Goal: Task Accomplishment & Management: Use online tool/utility

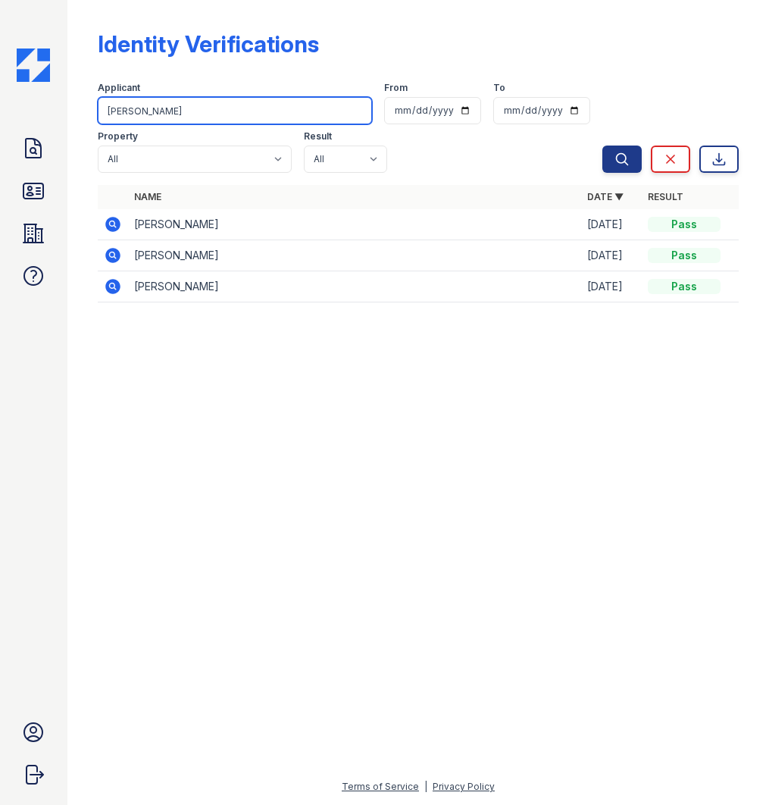
drag, startPoint x: 203, startPoint y: 114, endPoint x: 98, endPoint y: 115, distance: 105.4
click at [98, 115] on input "[PERSON_NAME]" at bounding box center [235, 110] width 274 height 27
type input "[PERSON_NAME]"
click at [603, 146] on button "Search" at bounding box center [622, 159] width 39 height 27
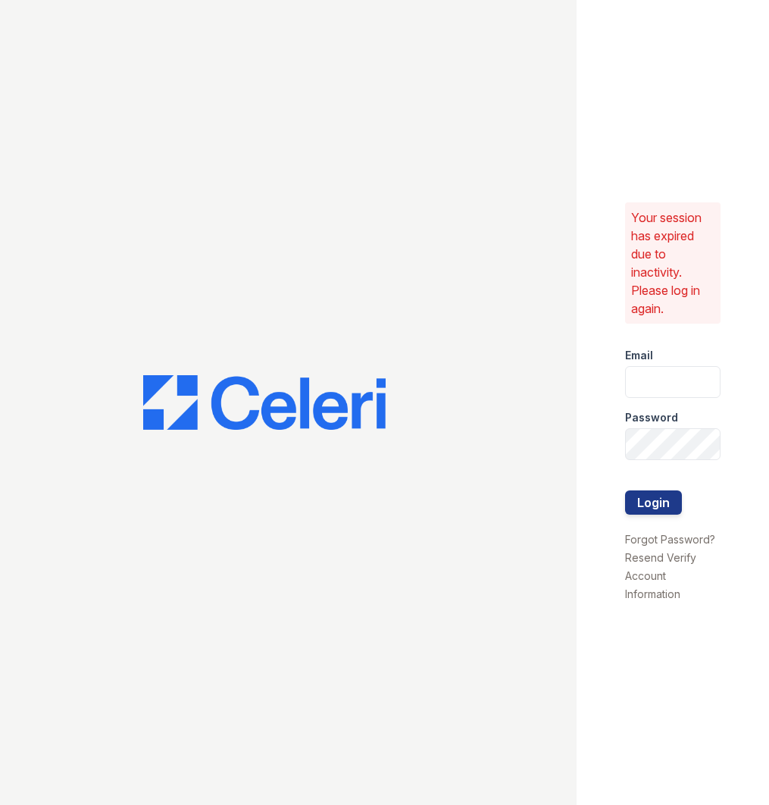
type input "[EMAIL_ADDRESS][DOMAIN_NAME]"
click at [650, 509] on button "Login" at bounding box center [653, 502] width 57 height 24
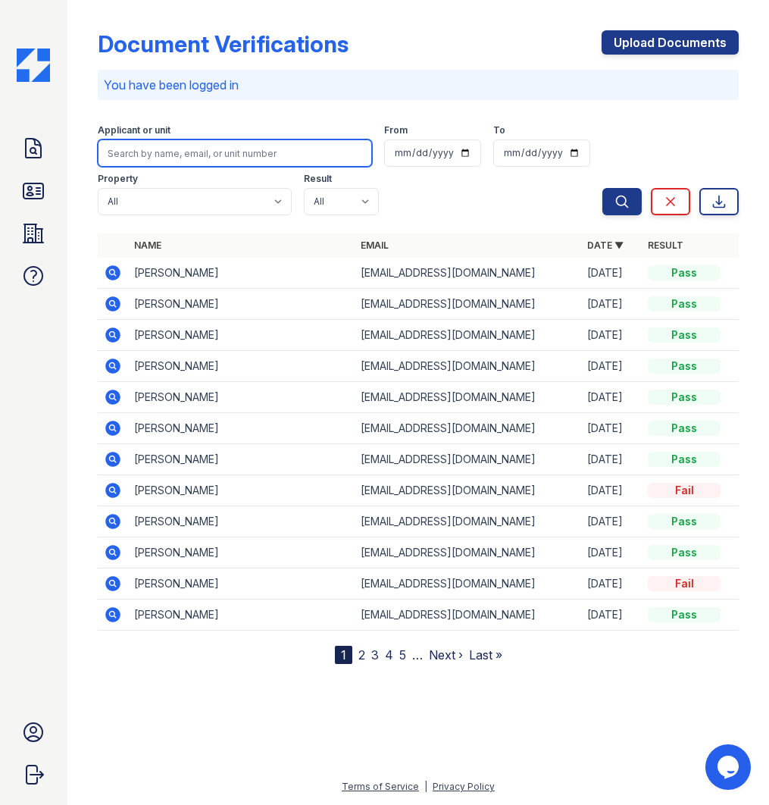
click at [171, 158] on input "search" at bounding box center [235, 152] width 274 height 27
type input "[PERSON_NAME]"
click at [603, 188] on button "Search" at bounding box center [622, 201] width 39 height 27
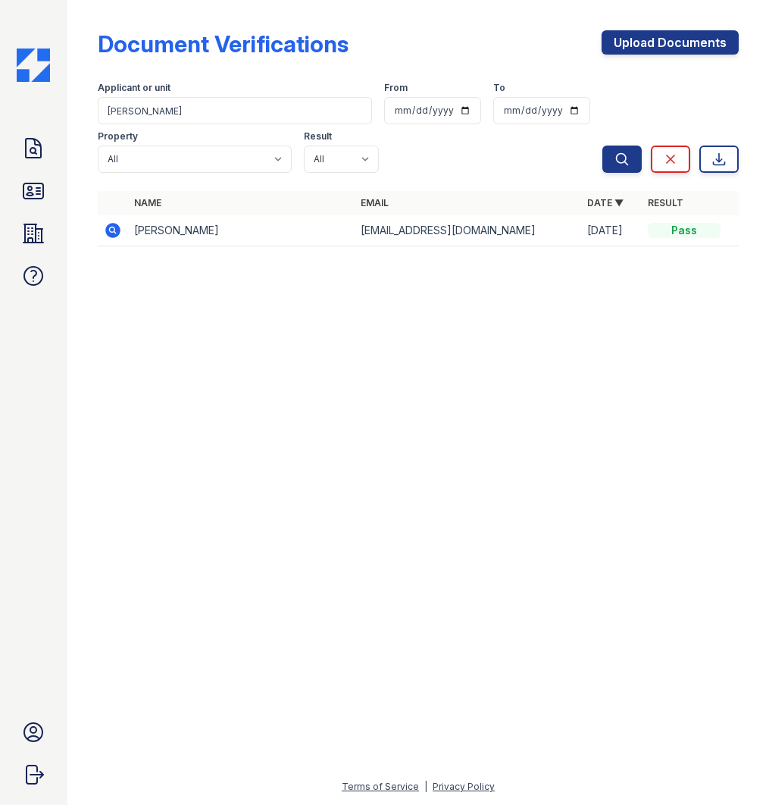
click at [118, 233] on icon at bounding box center [112, 230] width 15 height 15
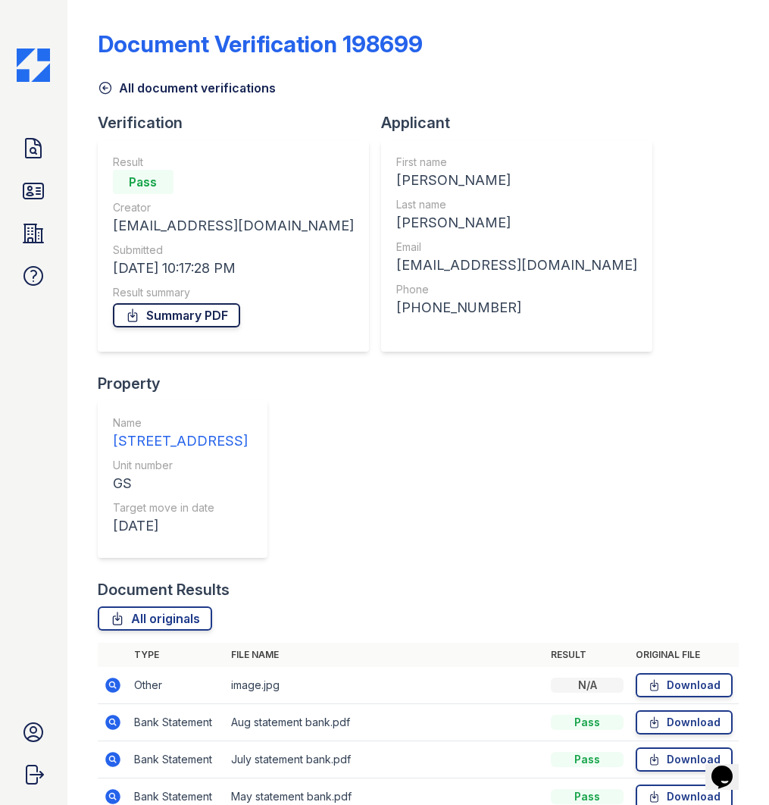
click at [200, 319] on link "Summary PDF" at bounding box center [176, 315] width 127 height 24
click at [149, 327] on link "Summary PDF" at bounding box center [176, 315] width 127 height 24
click at [162, 606] on link "All originals" at bounding box center [155, 618] width 114 height 24
click at [164, 606] on link "All originals" at bounding box center [155, 618] width 114 height 24
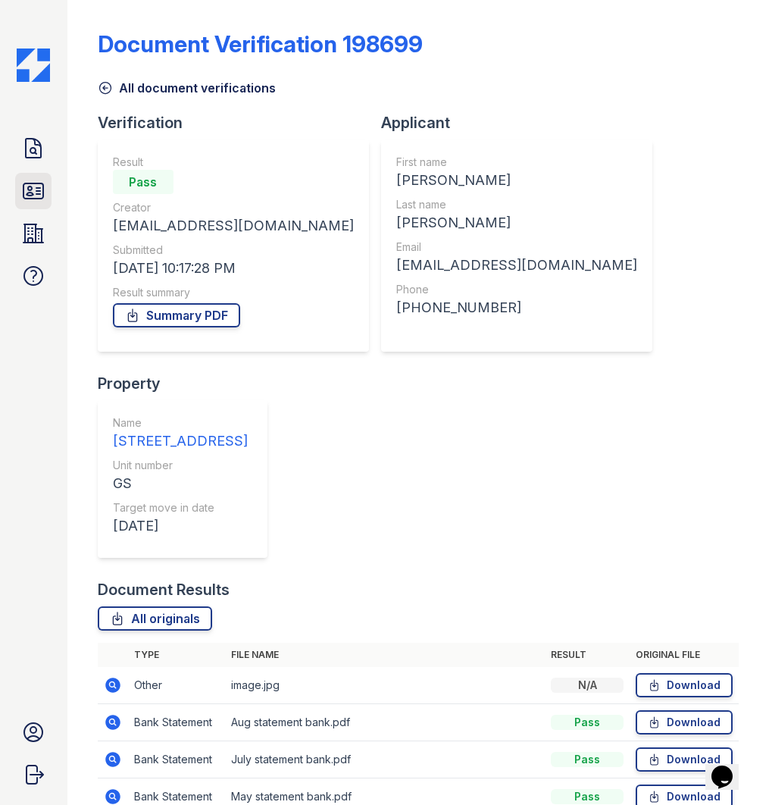
click at [38, 189] on icon at bounding box center [33, 191] width 24 height 24
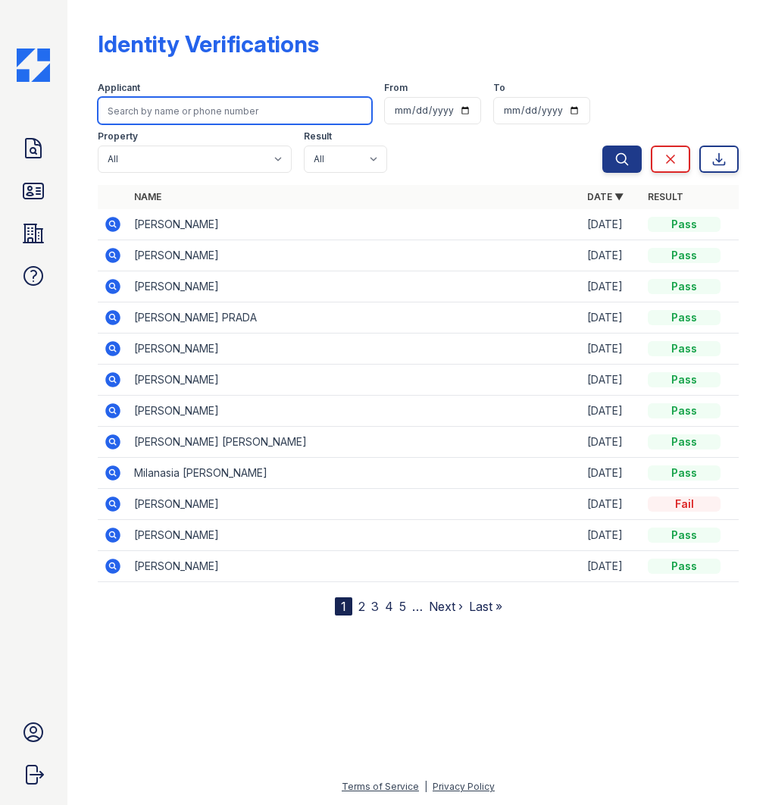
click at [190, 109] on input "search" at bounding box center [235, 110] width 274 height 27
type input "{"
type input "[PERSON_NAME]"
click at [603, 146] on button "Search" at bounding box center [622, 159] width 39 height 27
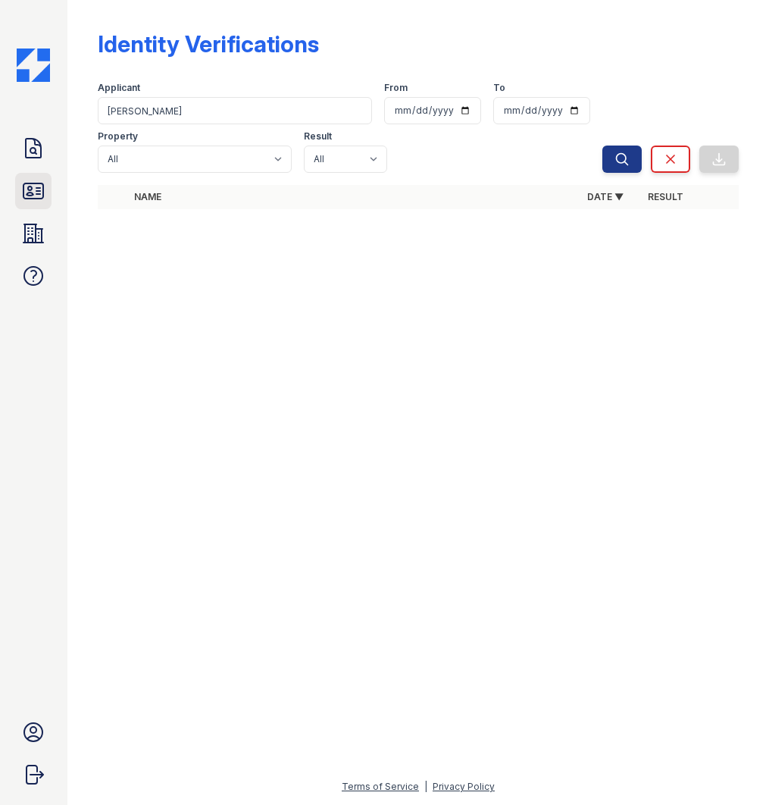
click at [40, 193] on icon at bounding box center [34, 190] width 20 height 15
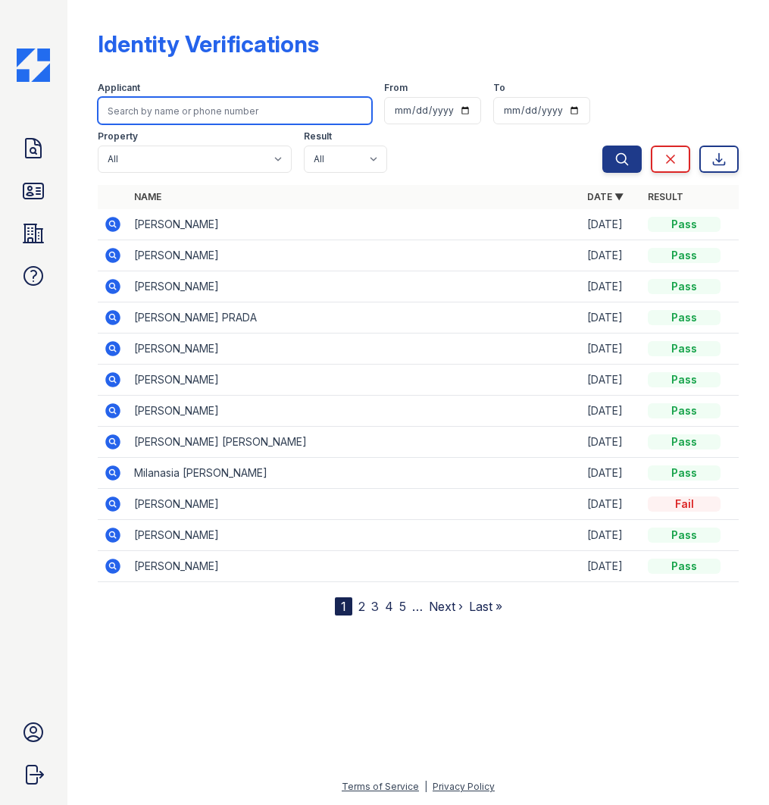
click at [161, 114] on input "search" at bounding box center [235, 110] width 274 height 27
type input "[PERSON_NAME]"
click at [603, 146] on button "Search" at bounding box center [622, 159] width 39 height 27
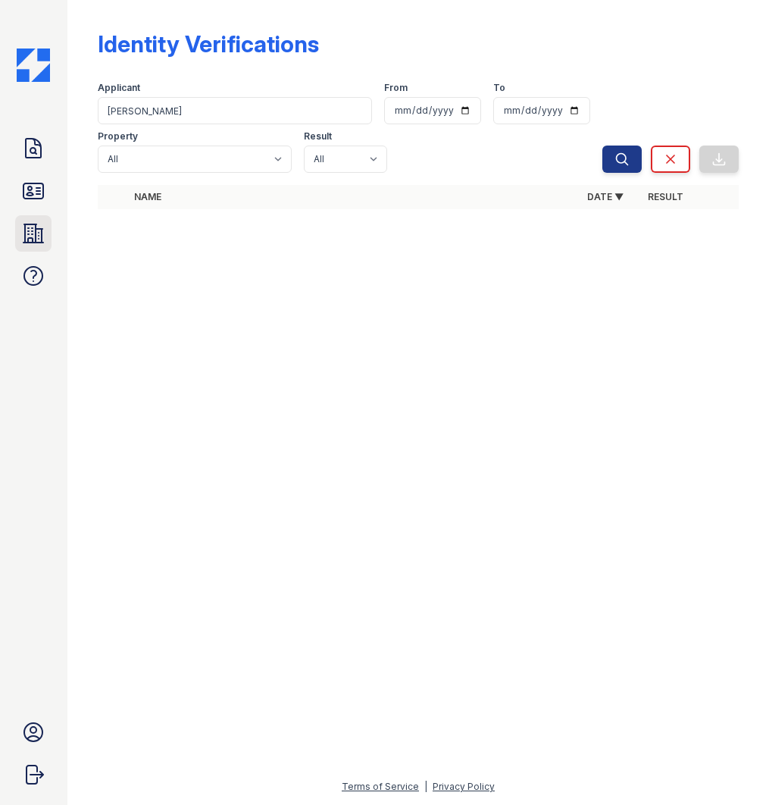
click at [37, 238] on icon at bounding box center [33, 233] width 24 height 24
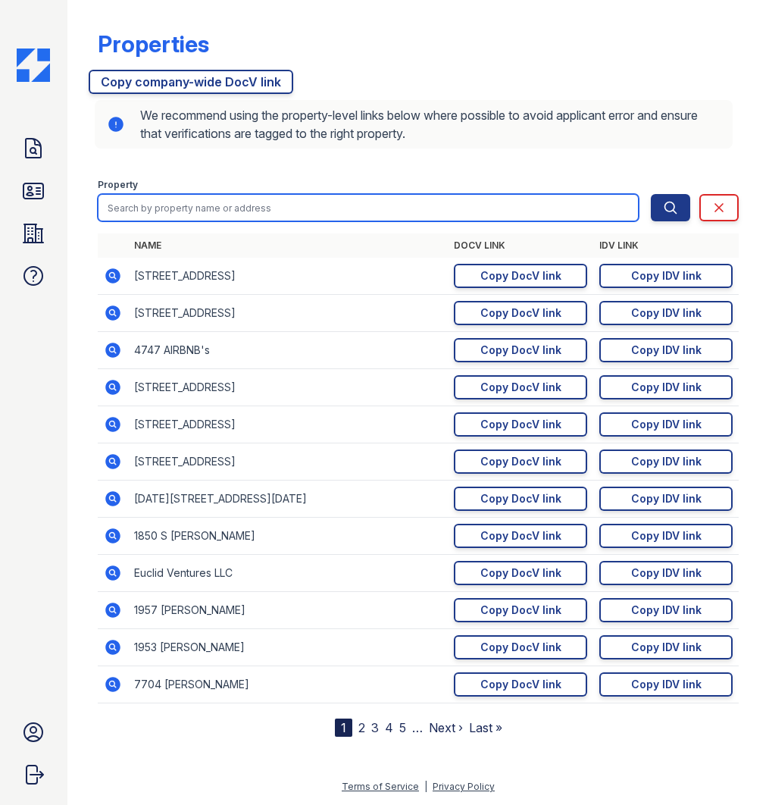
click at [195, 194] on input "search" at bounding box center [368, 207] width 541 height 27
type input "2000"
click at [651, 194] on button "Search" at bounding box center [670, 207] width 39 height 27
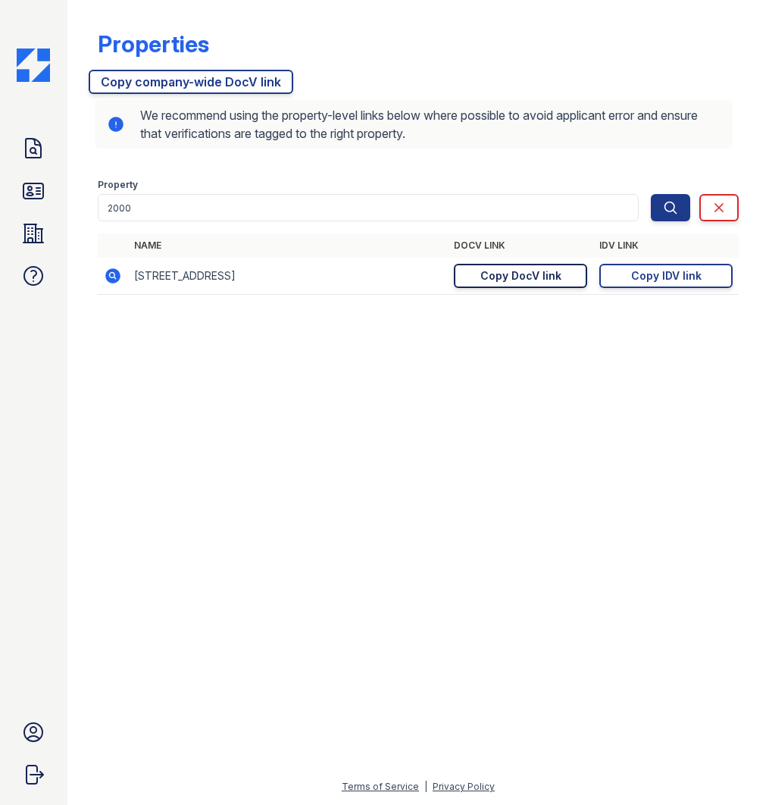
click at [517, 280] on div "Copy DocV link" at bounding box center [521, 275] width 81 height 15
click at [501, 270] on div "Copy DocV link" at bounding box center [521, 275] width 81 height 15
click at [652, 280] on div "Copy IDV link" at bounding box center [666, 275] width 71 height 15
